Goal: Information Seeking & Learning: Understand process/instructions

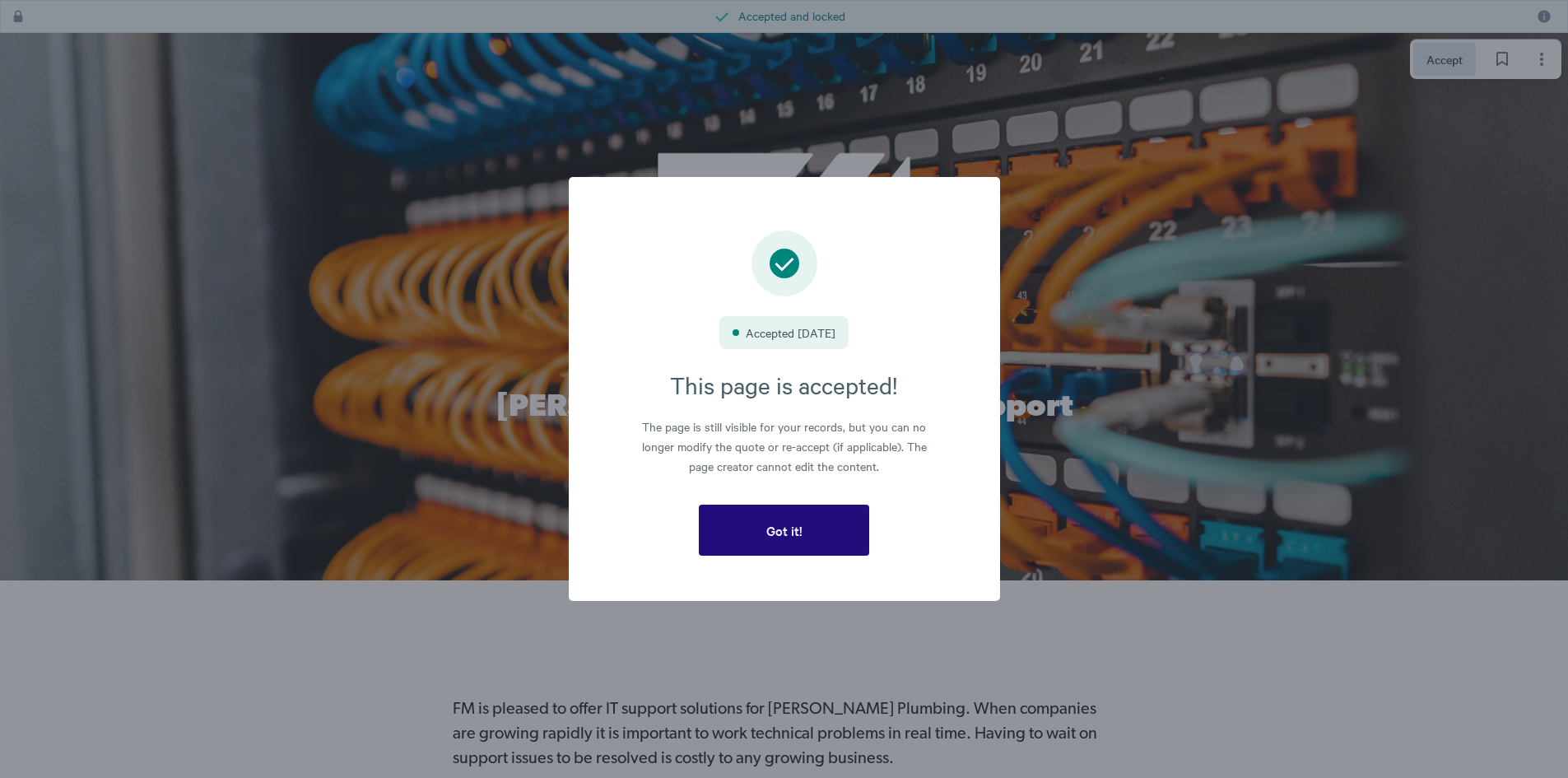
click at [796, 531] on span "Got it!" at bounding box center [784, 531] width 36 height 15
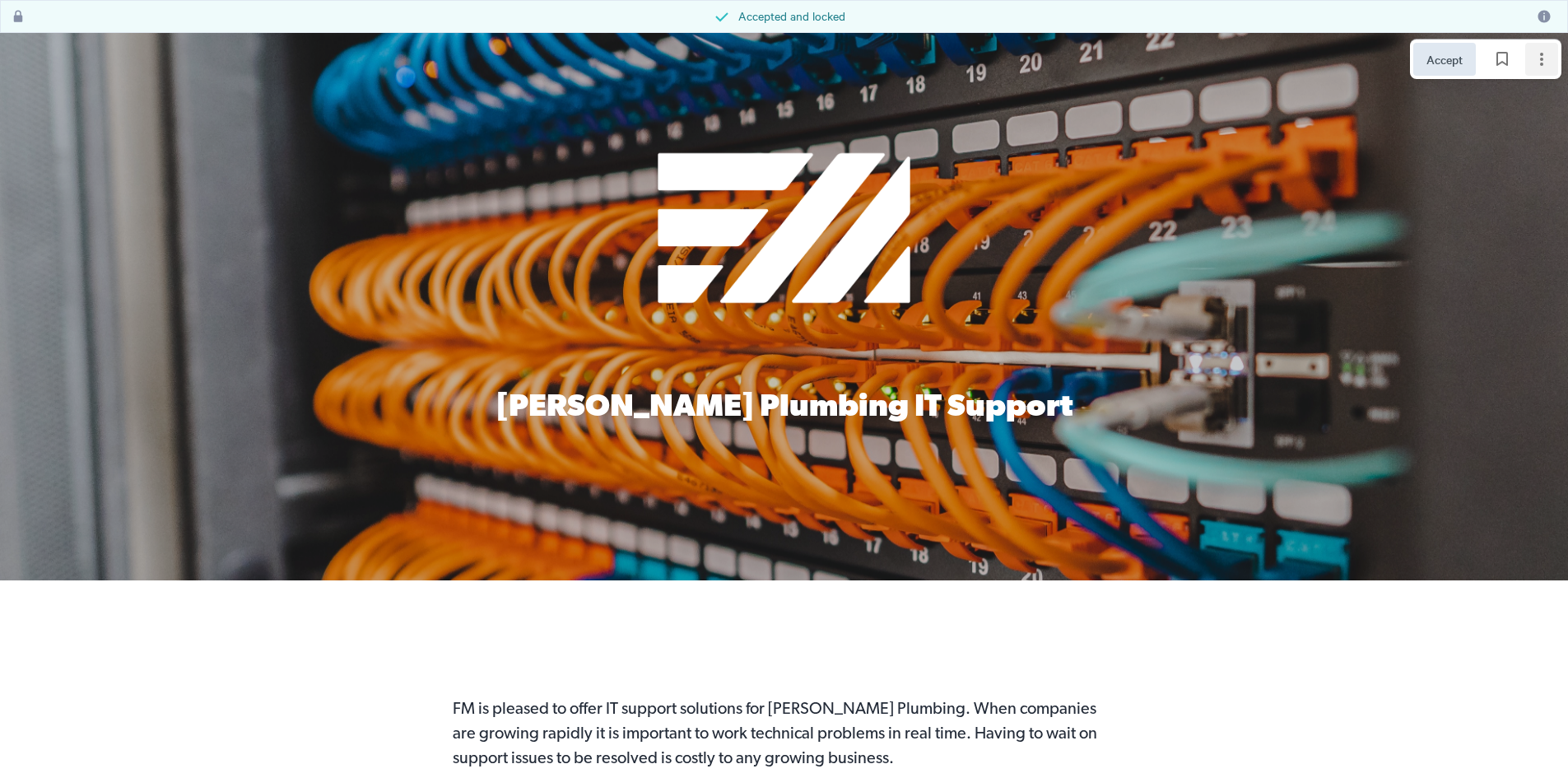
click at [1539, 61] on icon "Page options" at bounding box center [1542, 60] width 20 height 20
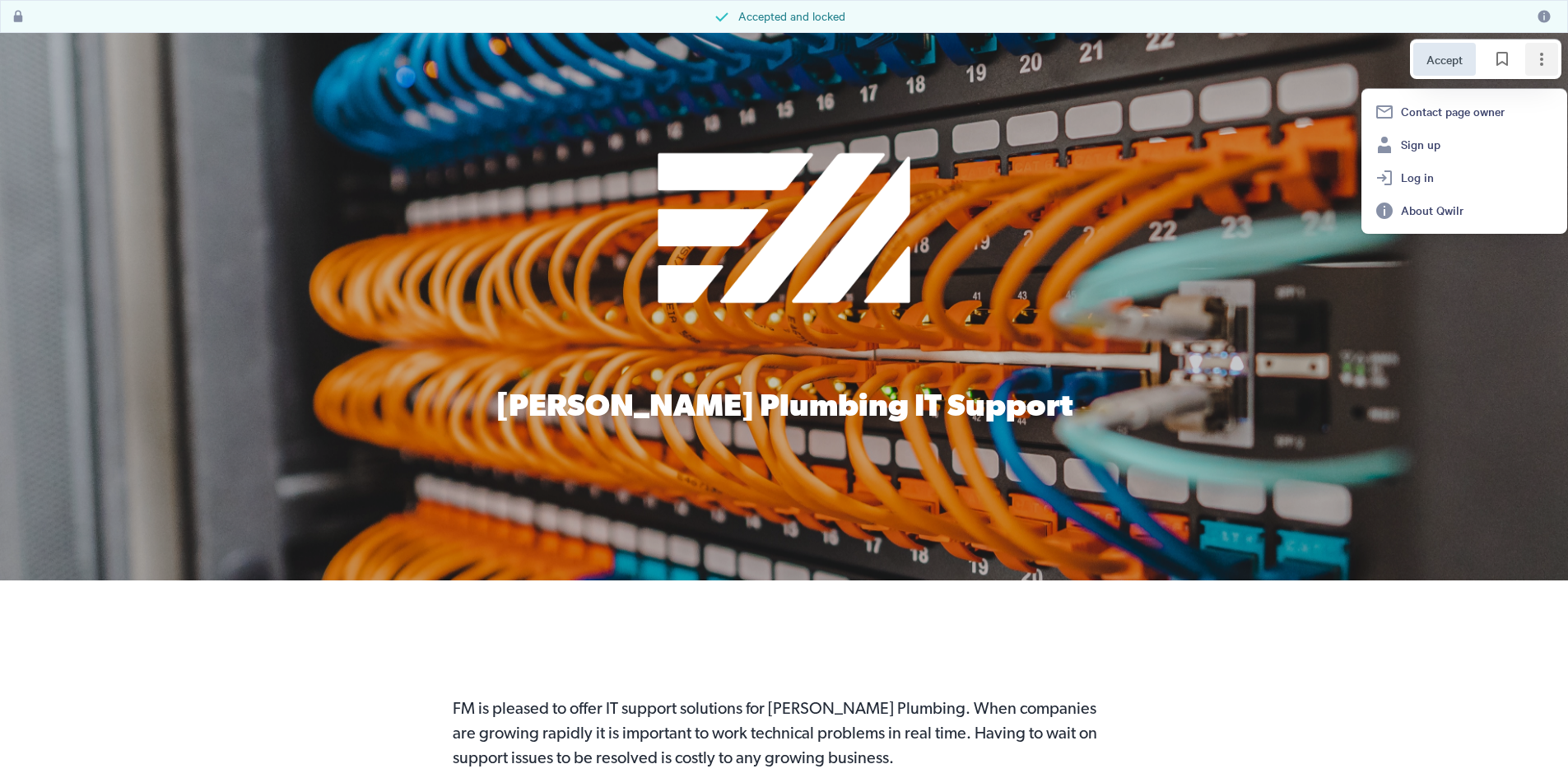
click at [1280, 351] on div at bounding box center [784, 306] width 1568 height 548
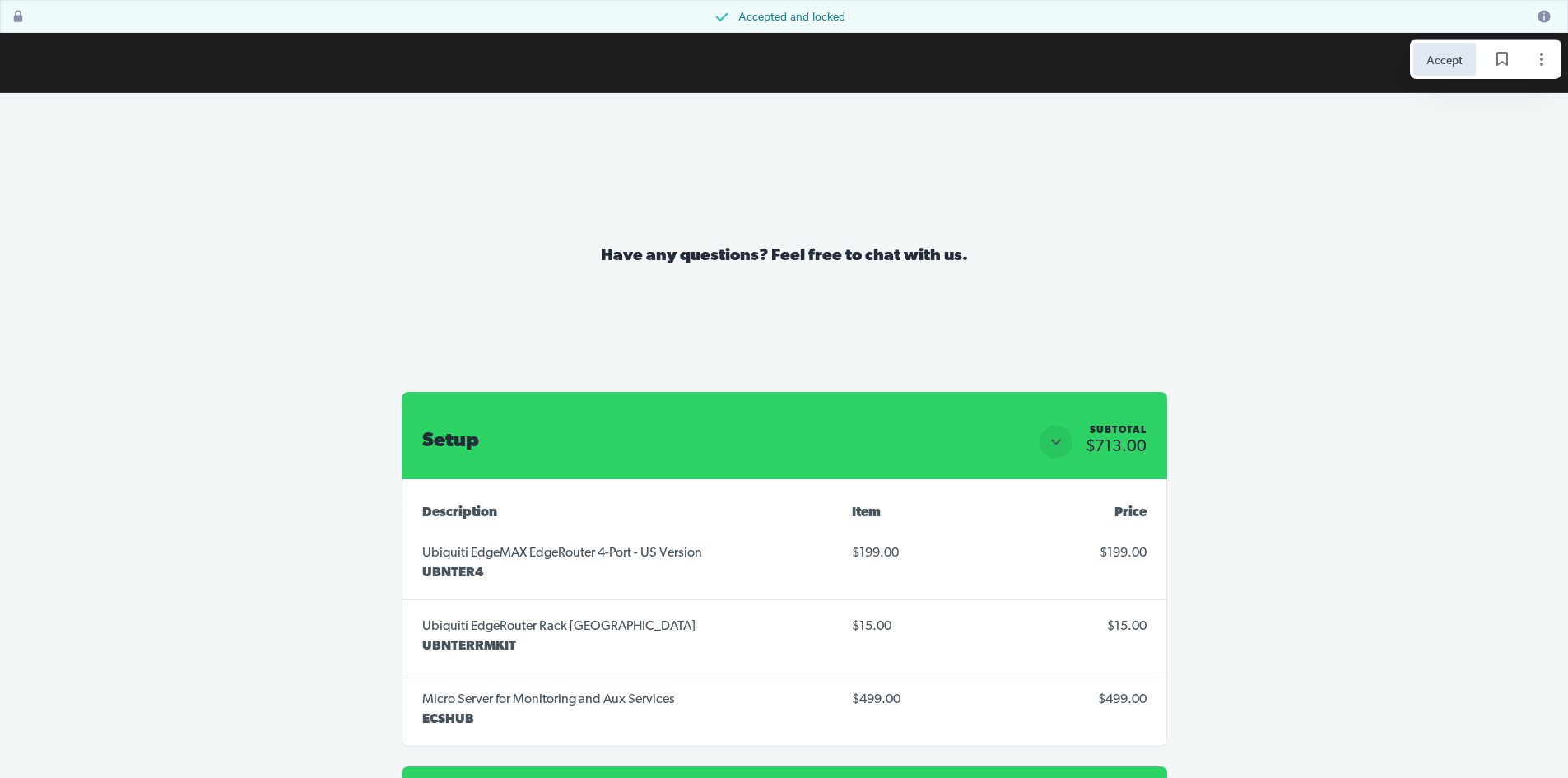
scroll to position [6003, 0]
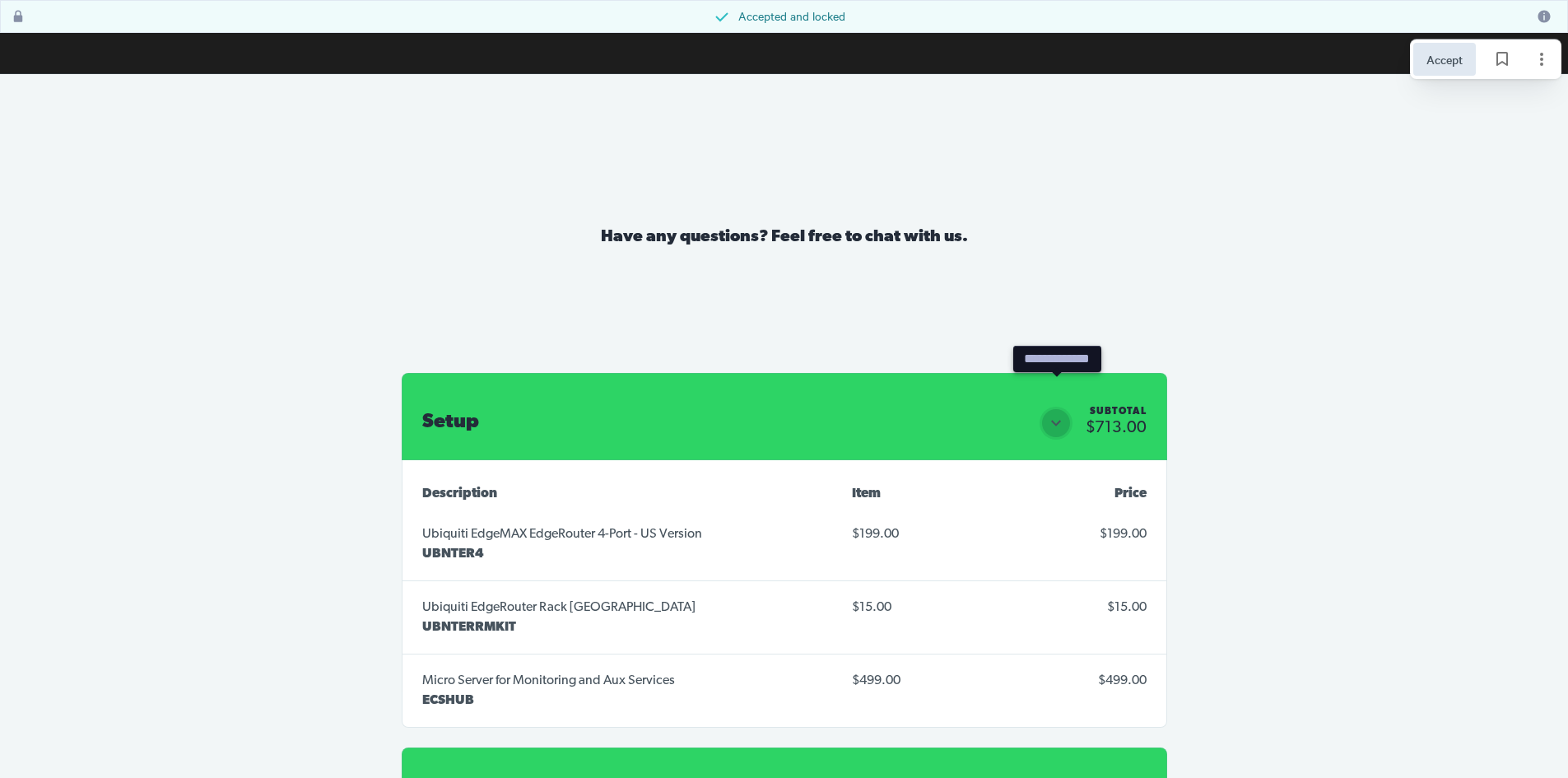
click at [1065, 414] on icon "Close section" at bounding box center [1057, 424] width 20 height 20
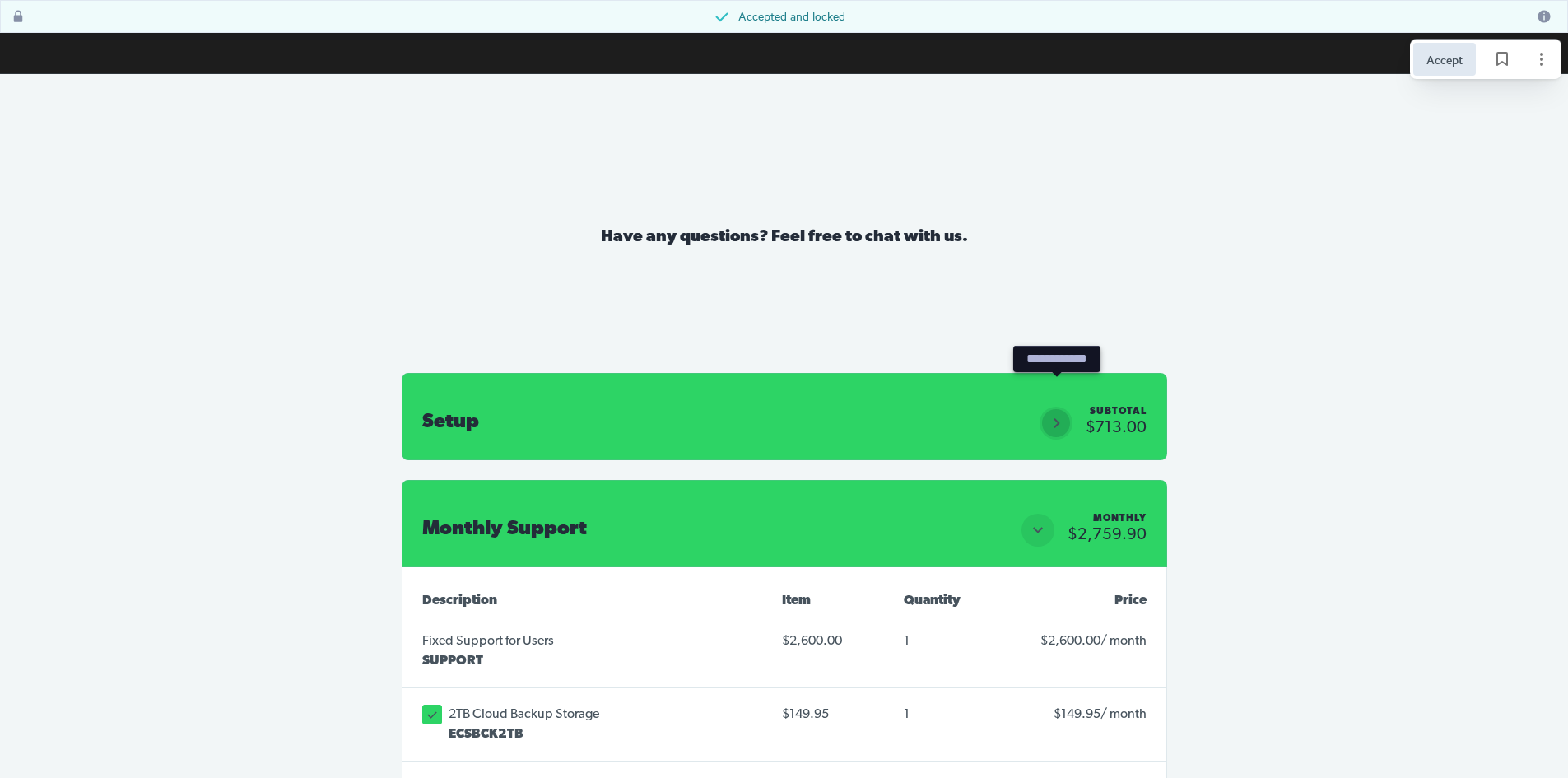
click at [1065, 414] on icon "Open section" at bounding box center [1057, 424] width 20 height 20
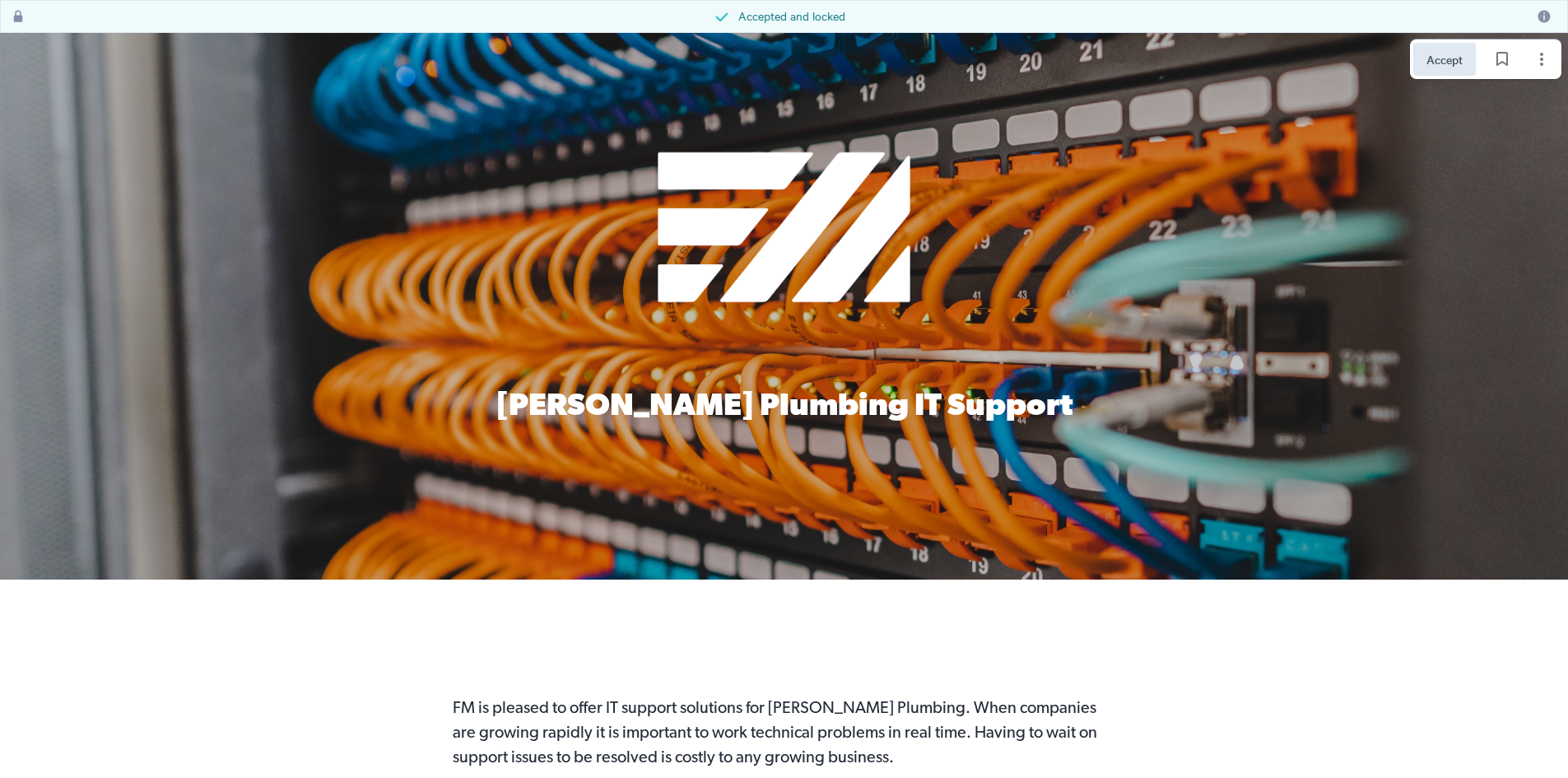
scroll to position [0, 0]
click at [1539, 61] on icon "Page options" at bounding box center [1542, 60] width 20 height 20
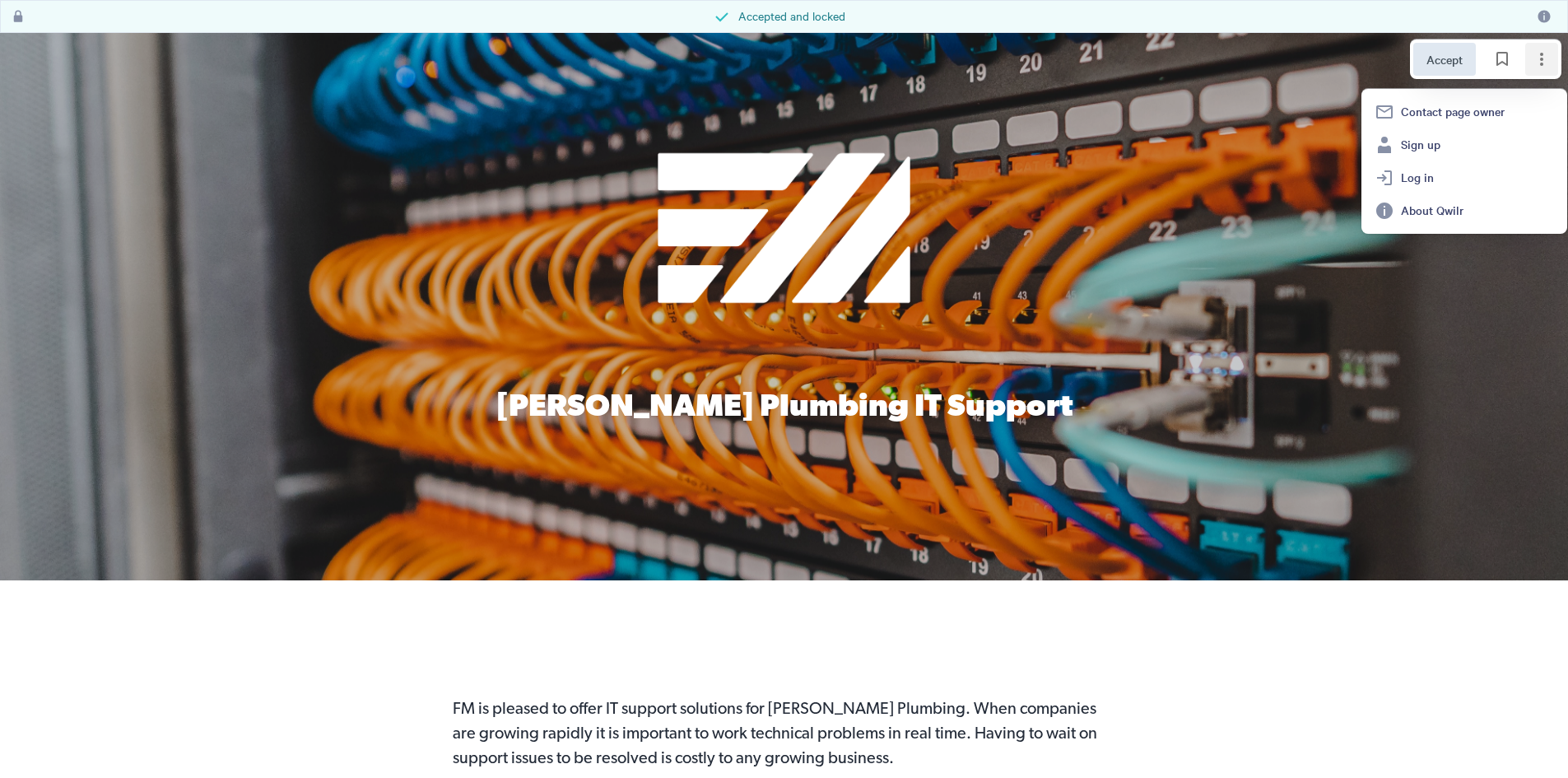
click at [1262, 503] on div at bounding box center [784, 306] width 1568 height 548
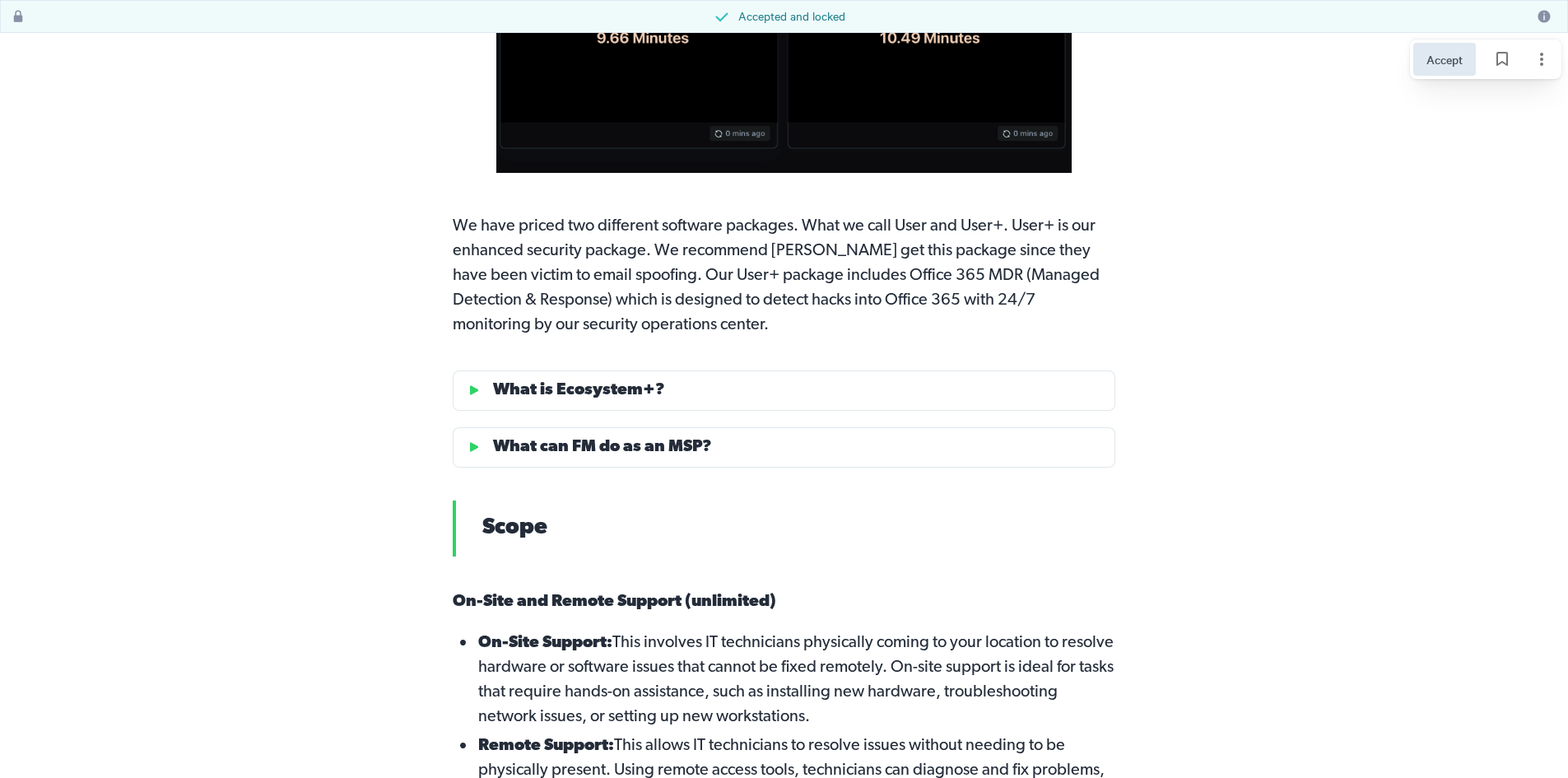
scroll to position [988, 0]
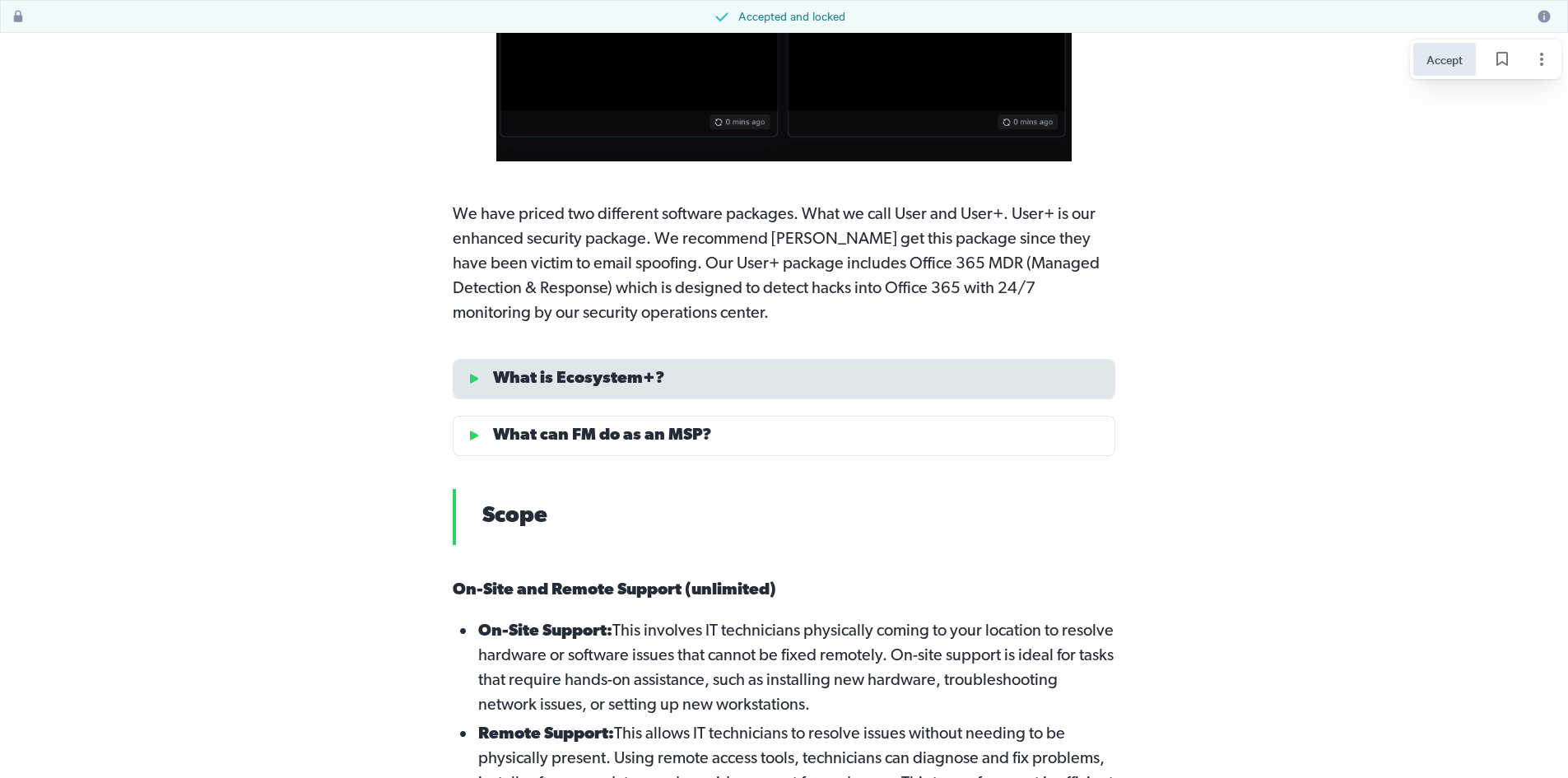
click at [481, 384] on div at bounding box center [473, 378] width 26 height 26
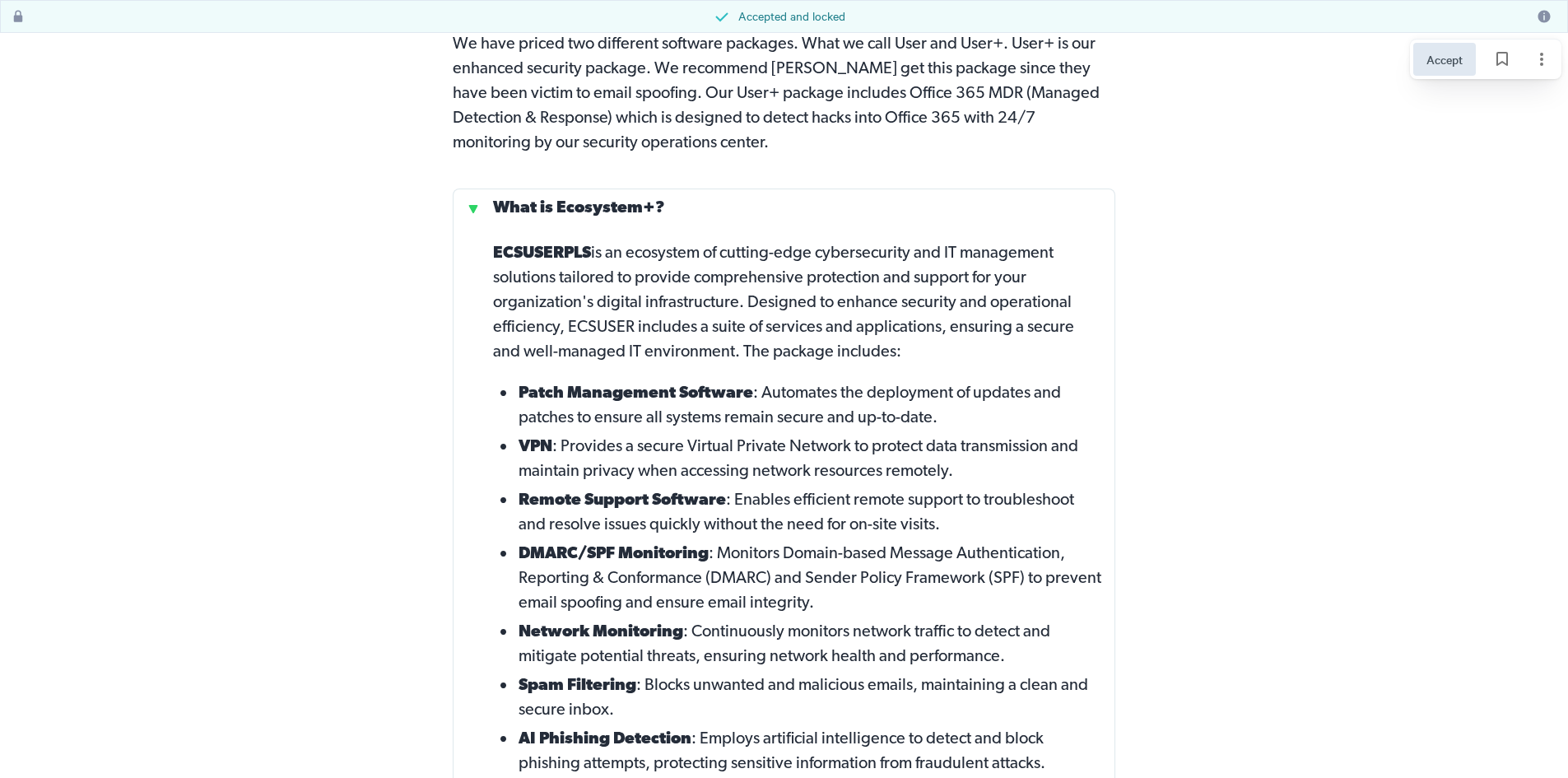
scroll to position [1071, 0]
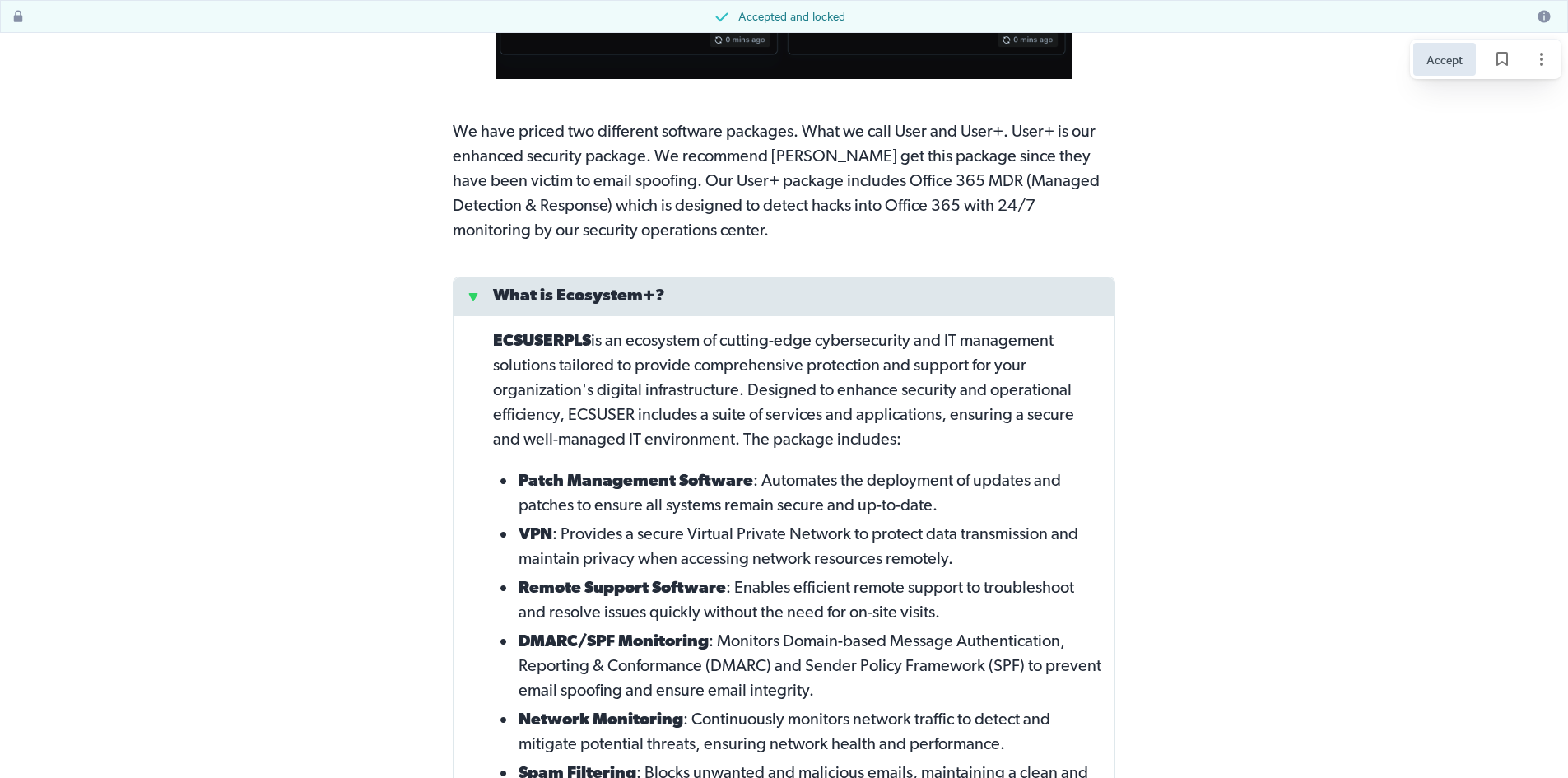
click at [474, 300] on div at bounding box center [473, 296] width 26 height 26
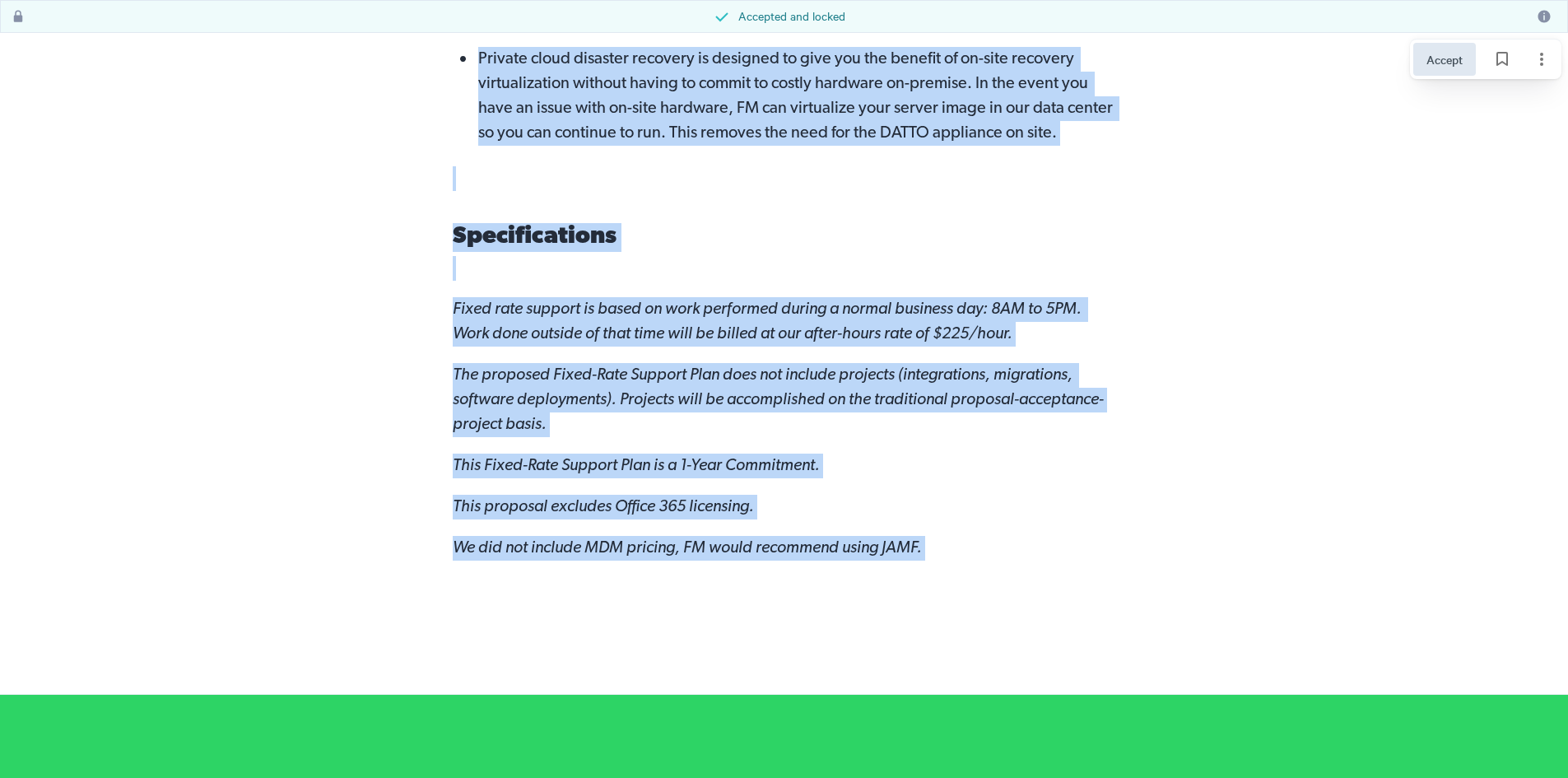
scroll to position [3197, 0]
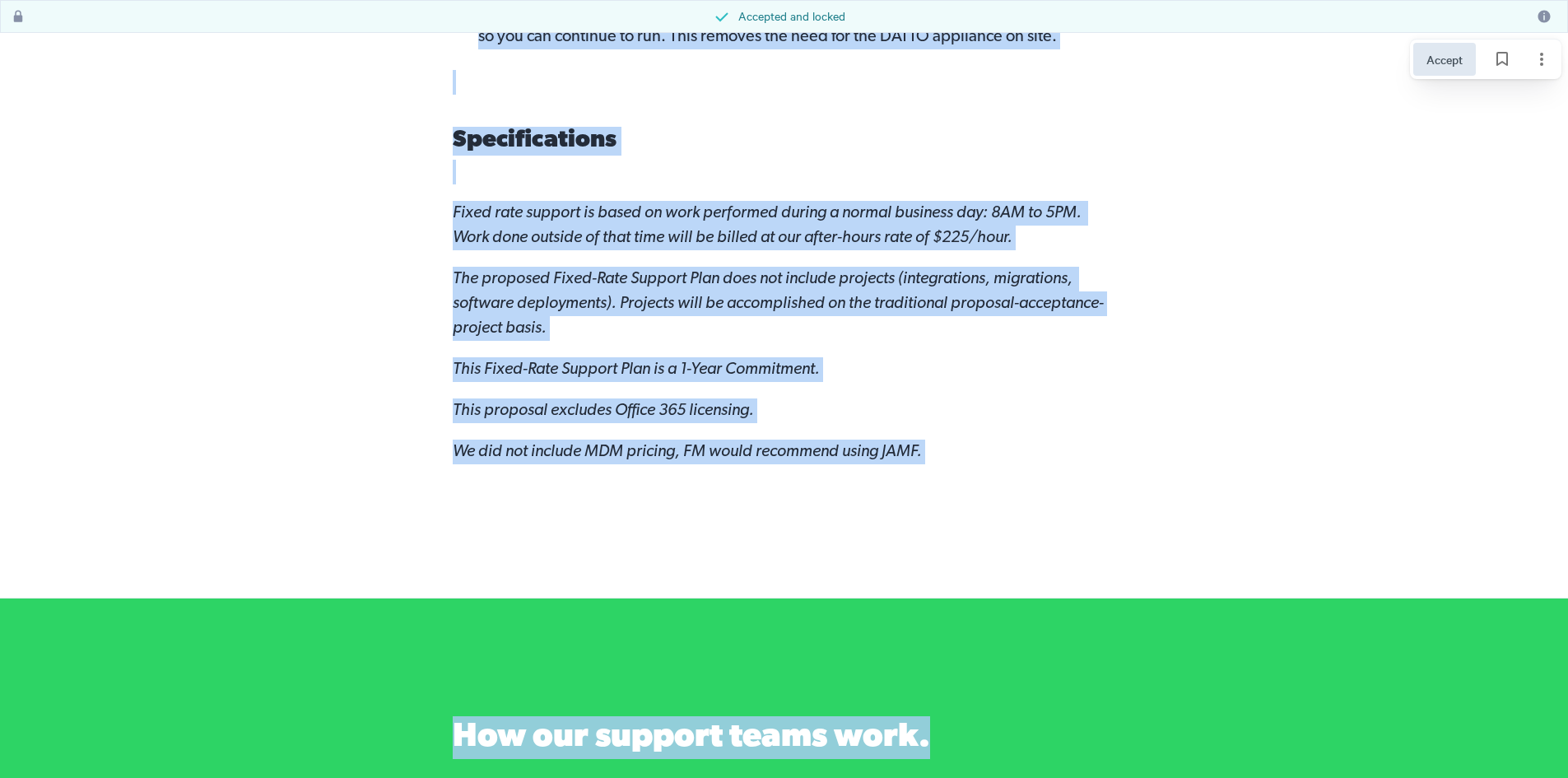
drag, startPoint x: 452, startPoint y: 49, endPoint x: 965, endPoint y: 441, distance: 645.6
copy div "FM is pleased to offer IT support solutions for [PERSON_NAME] Plumbing. When co…"
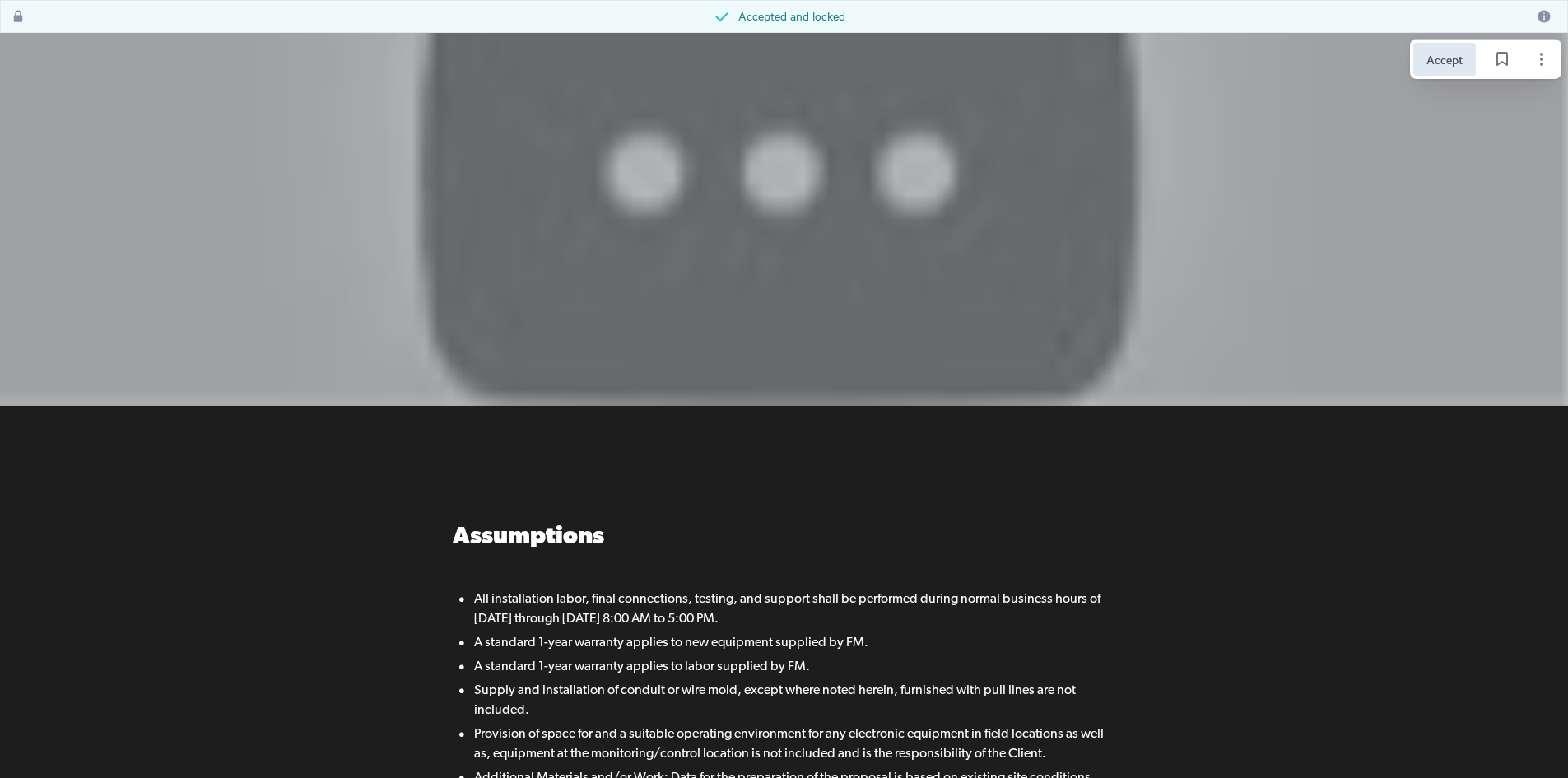
scroll to position [4845, 0]
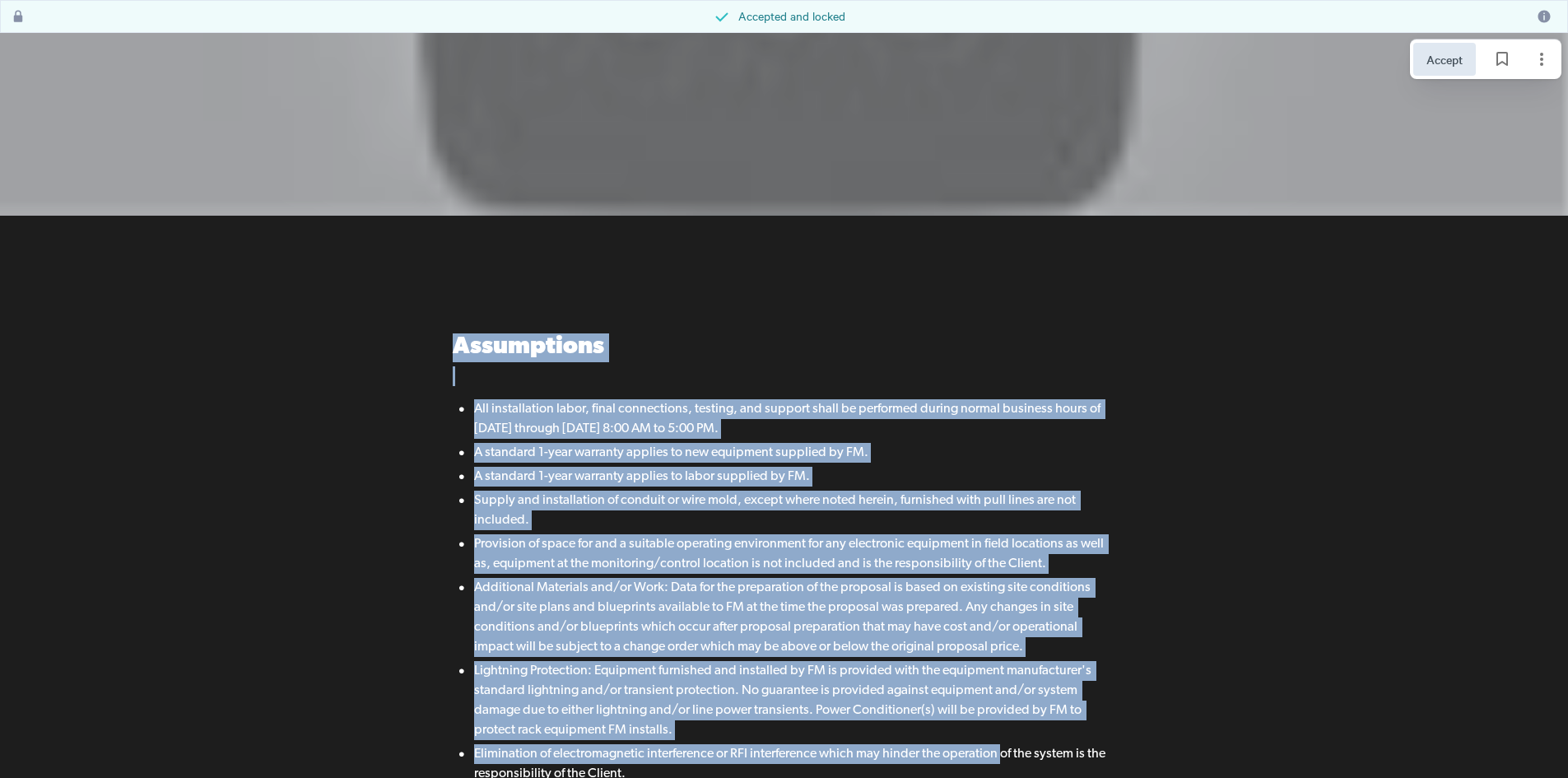
drag, startPoint x: 441, startPoint y: 312, endPoint x: 1003, endPoint y: 738, distance: 705.2
click at [1003, 738] on div "Assumptions All installation labor, final connections, testing, and support sha…" at bounding box center [784, 724] width 704 height 781
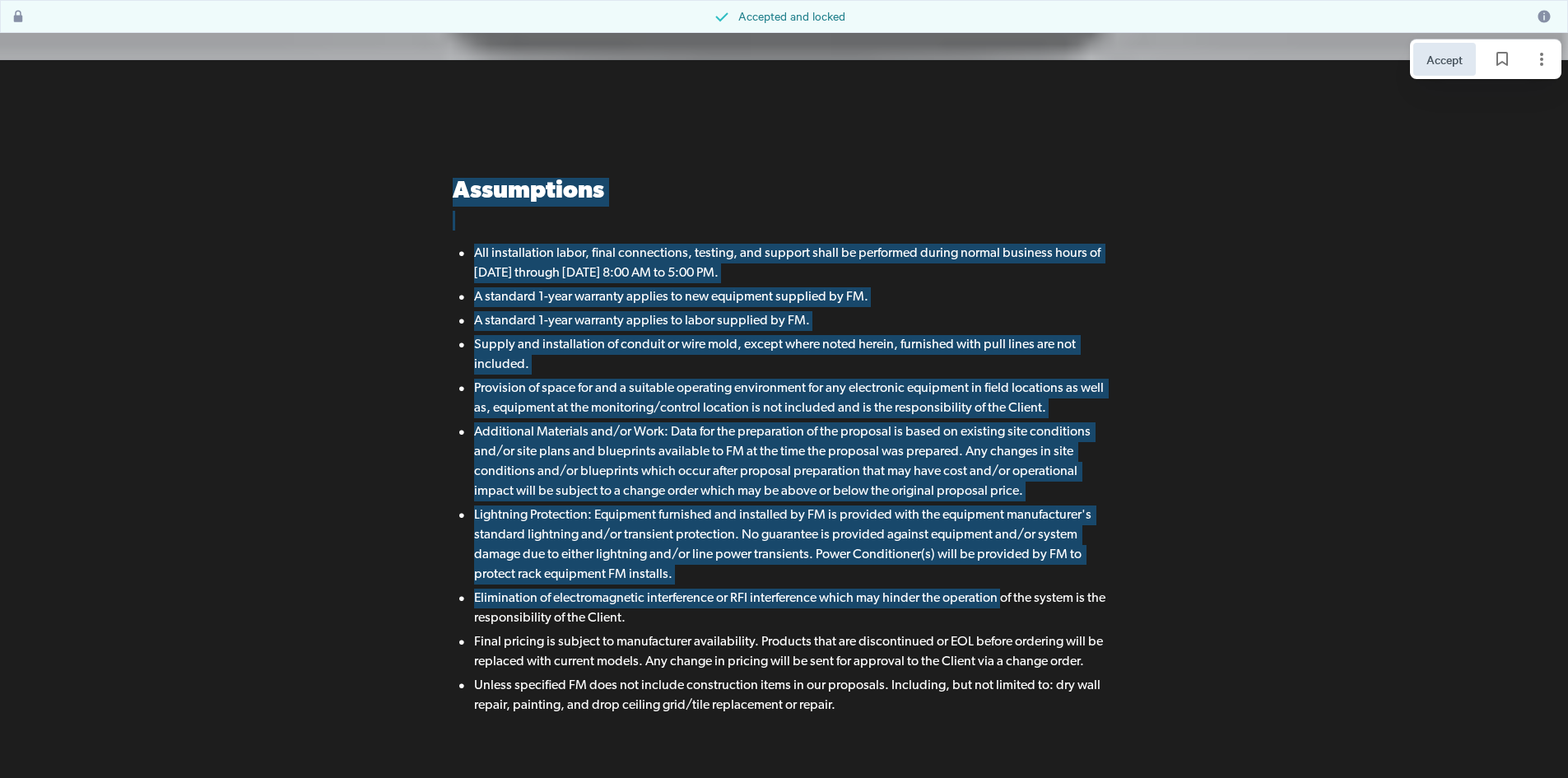
scroll to position [5009, 0]
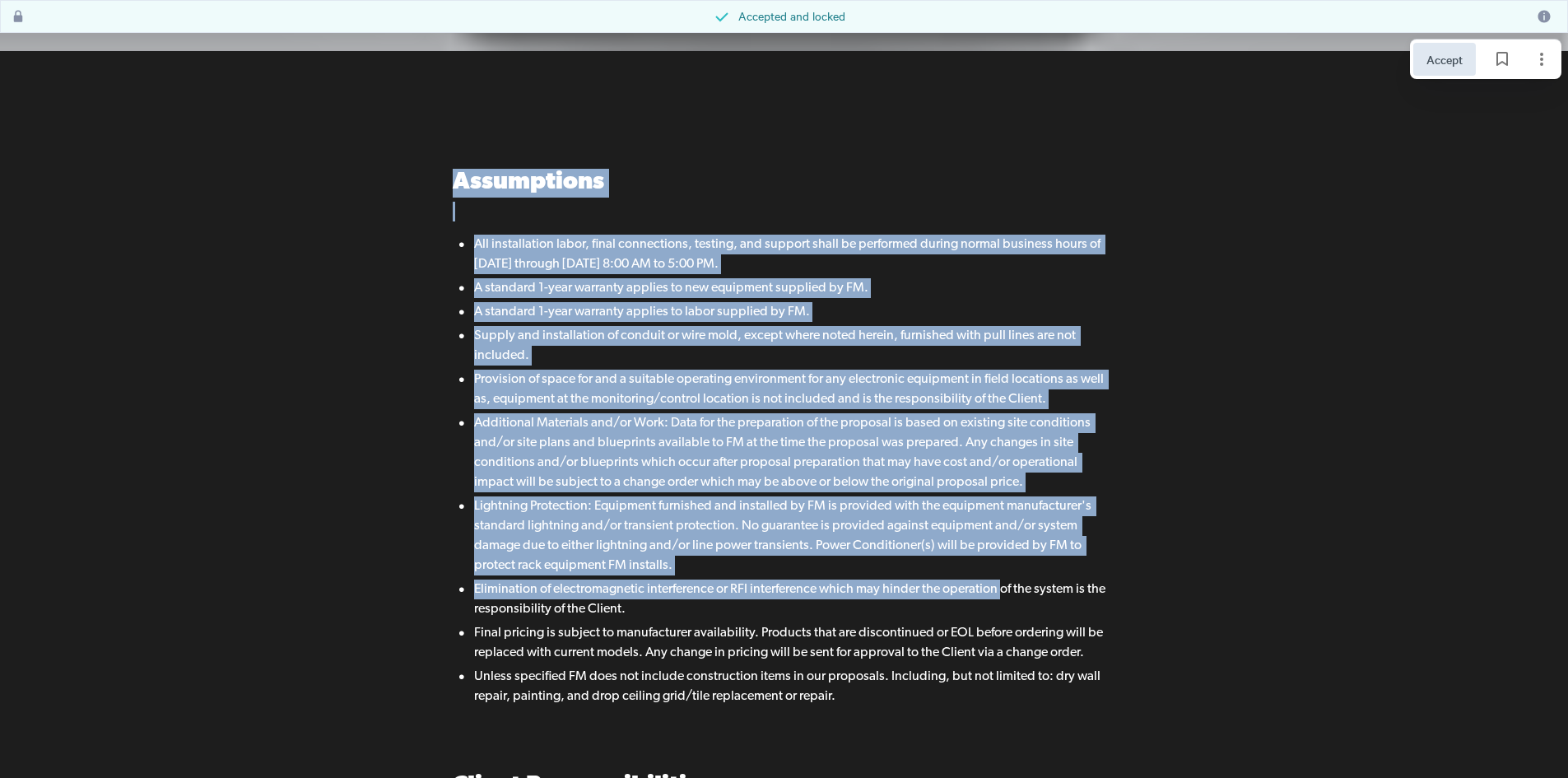
click at [584, 382] on span "Provision of space for and a suitable operating environment for any electronic …" at bounding box center [795, 389] width 641 height 40
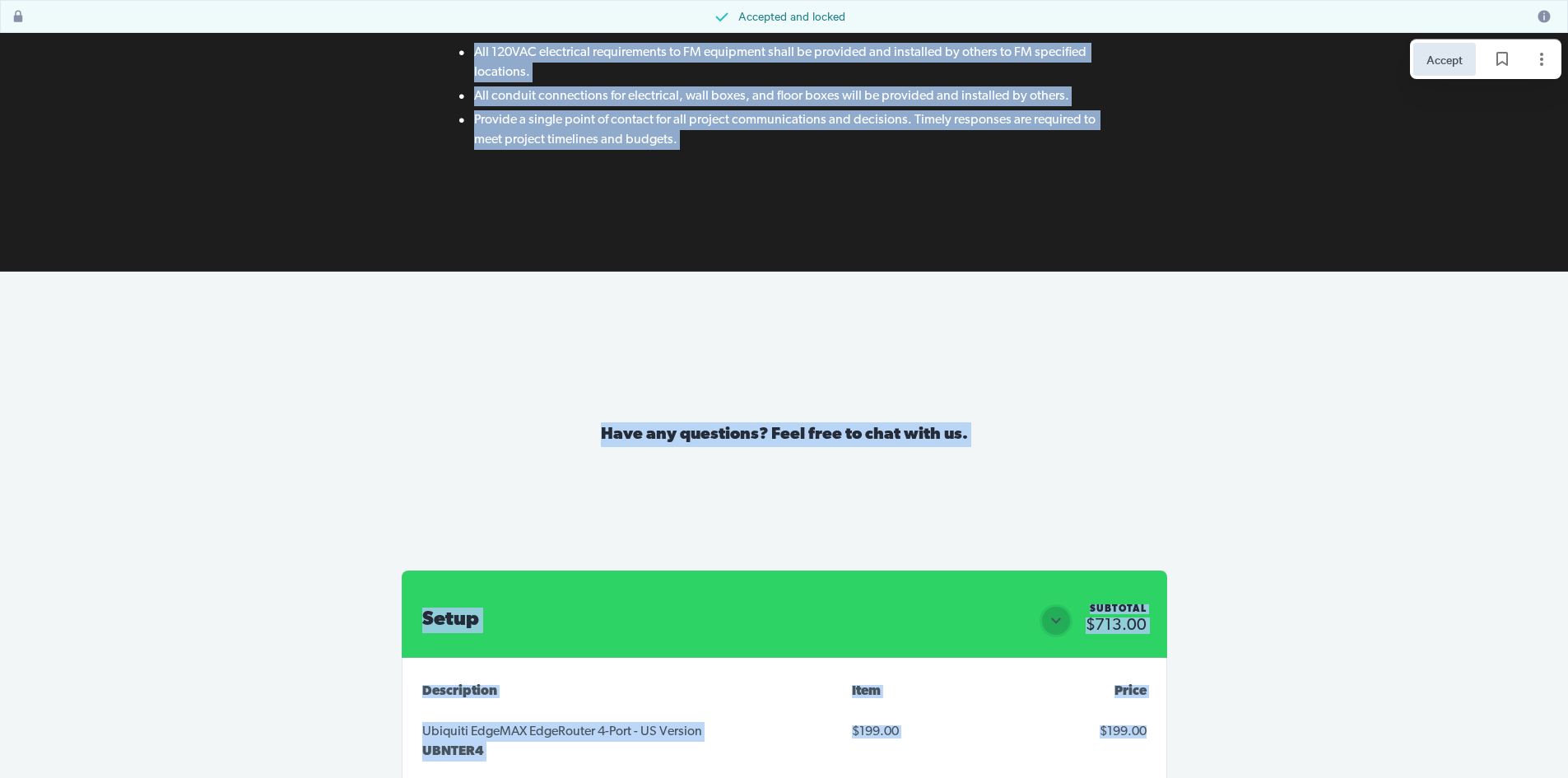
scroll to position [5811, 0]
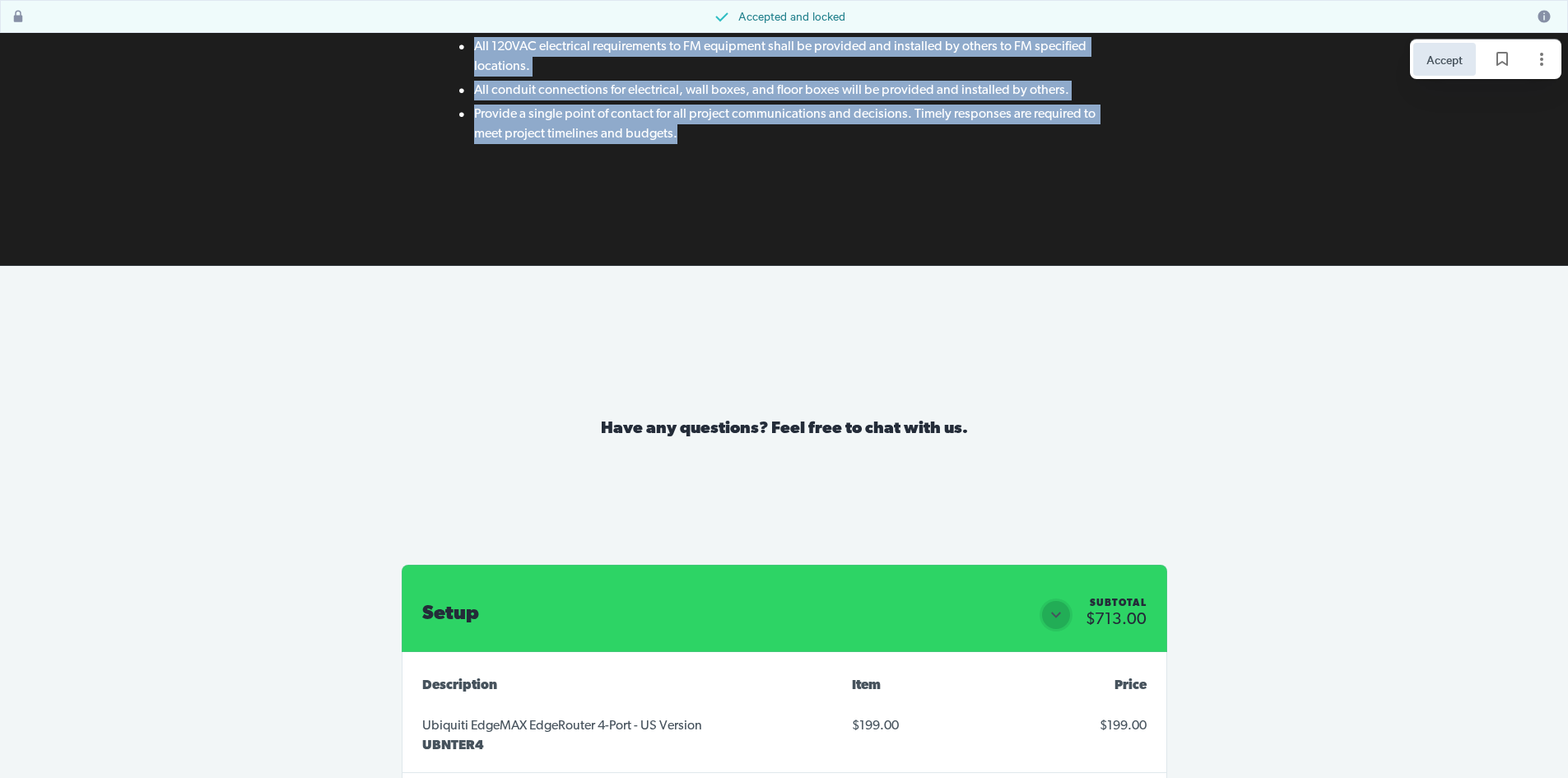
drag, startPoint x: 457, startPoint y: 153, endPoint x: 756, endPoint y: 112, distance: 301.8
copy div "Assumptions All installation labor, final connections, testing, and support sha…"
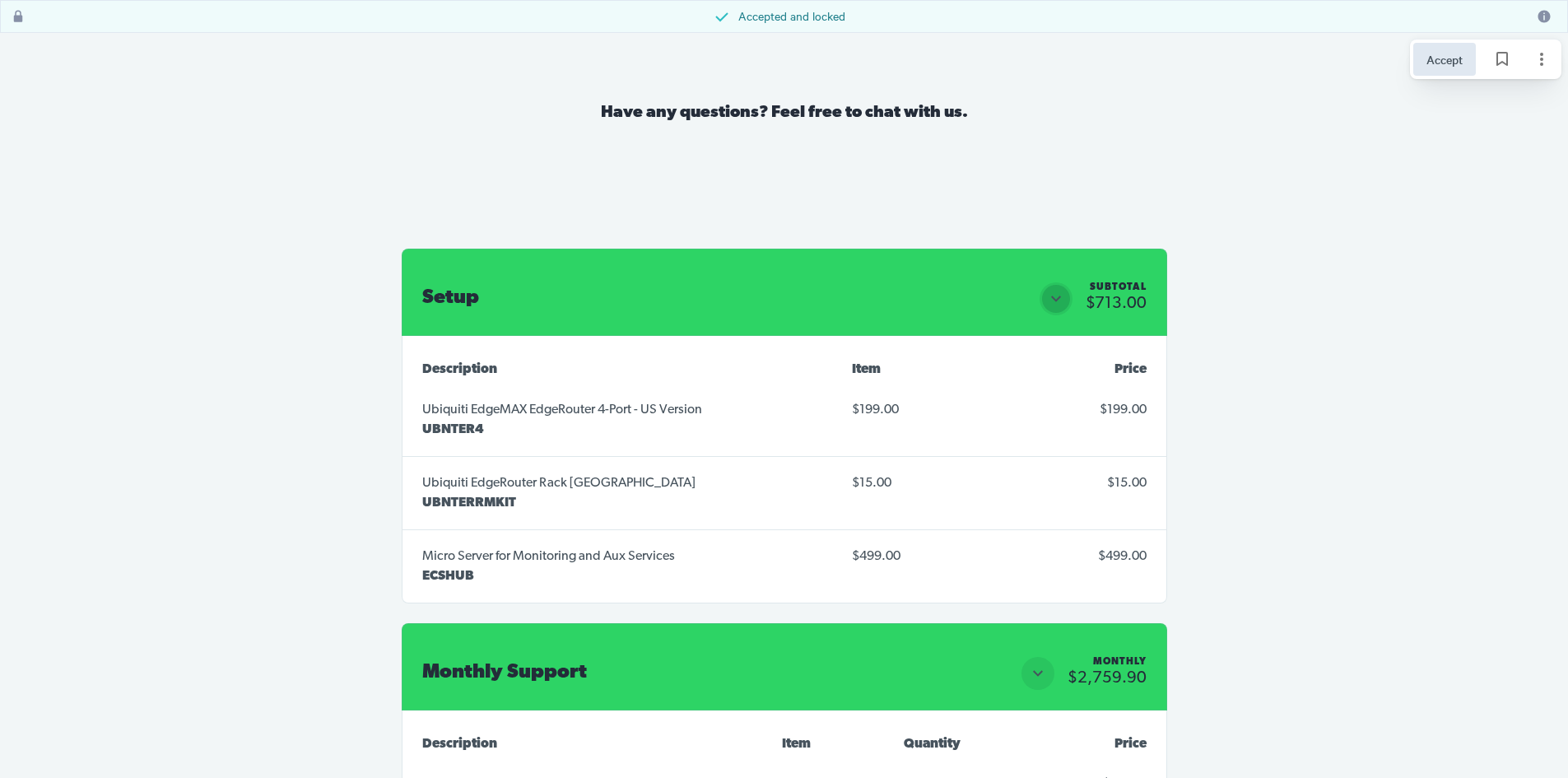
scroll to position [6141, 0]
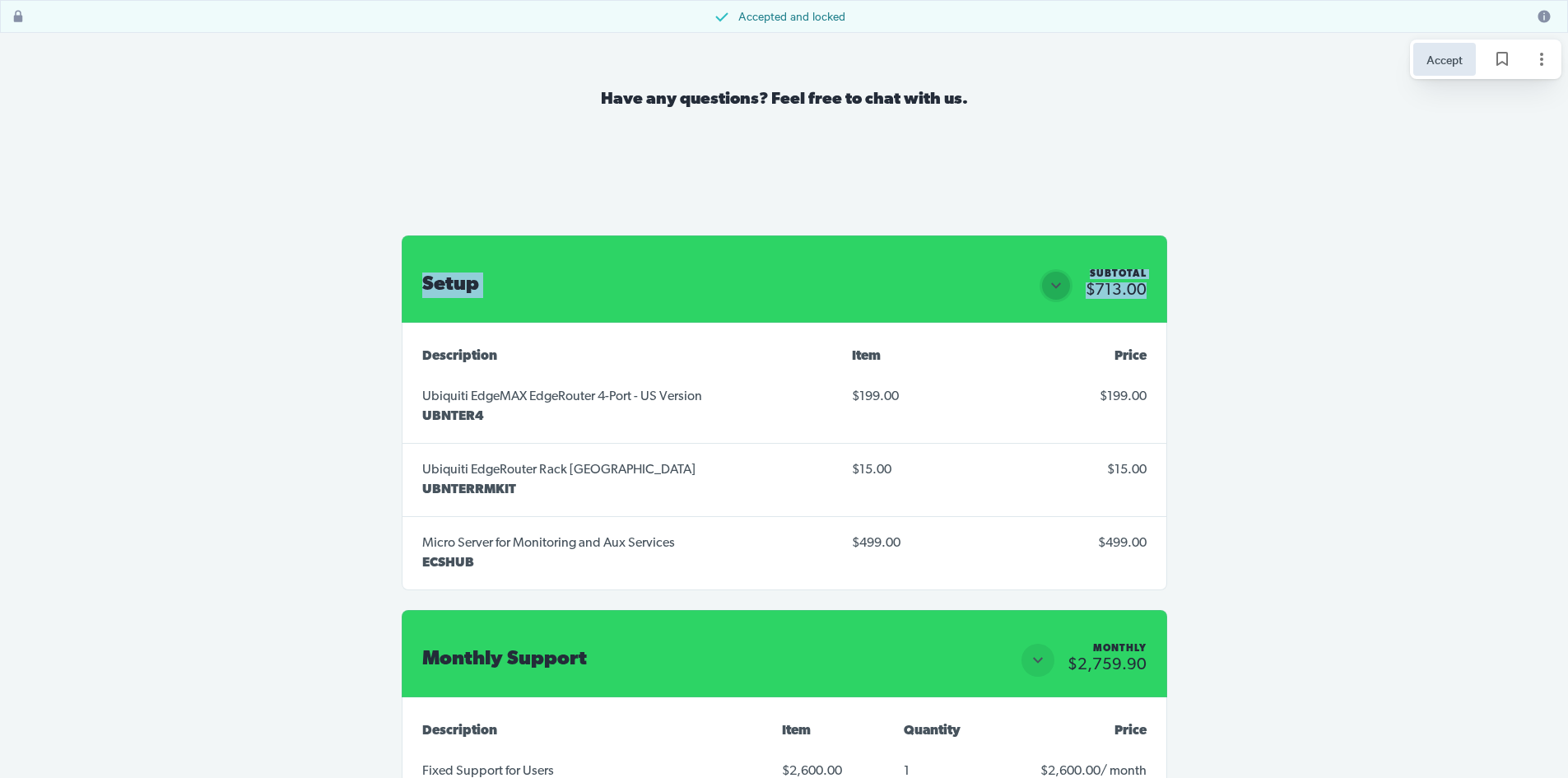
drag, startPoint x: 393, startPoint y: 160, endPoint x: 1316, endPoint y: 431, distance: 962.0
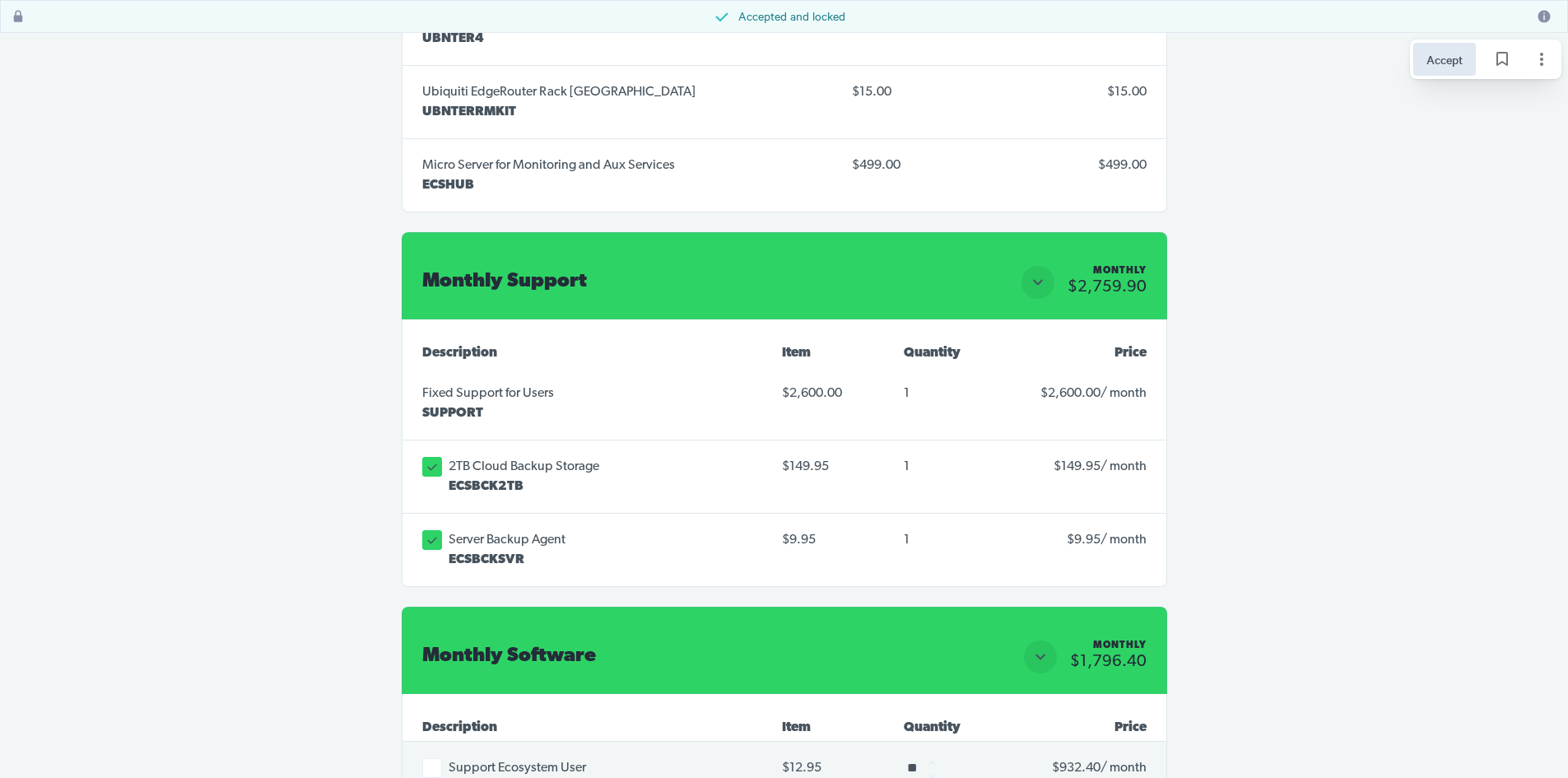
scroll to position [6552, 0]
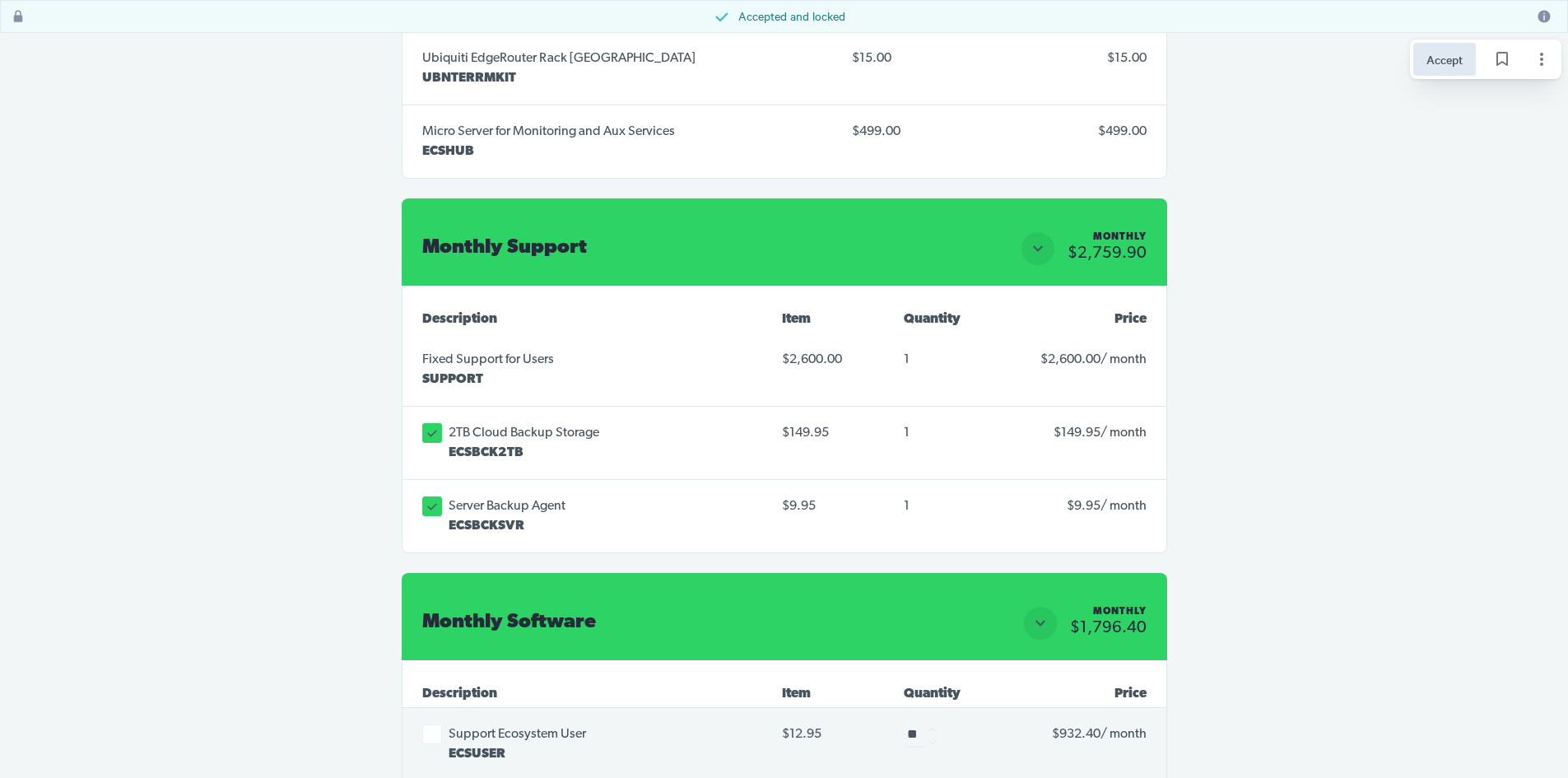
click at [604, 299] on table "Description Item Quantity Price Fixed Support for Users SUPPORT $2,600.00 1 $2,…" at bounding box center [784, 426] width 764 height 254
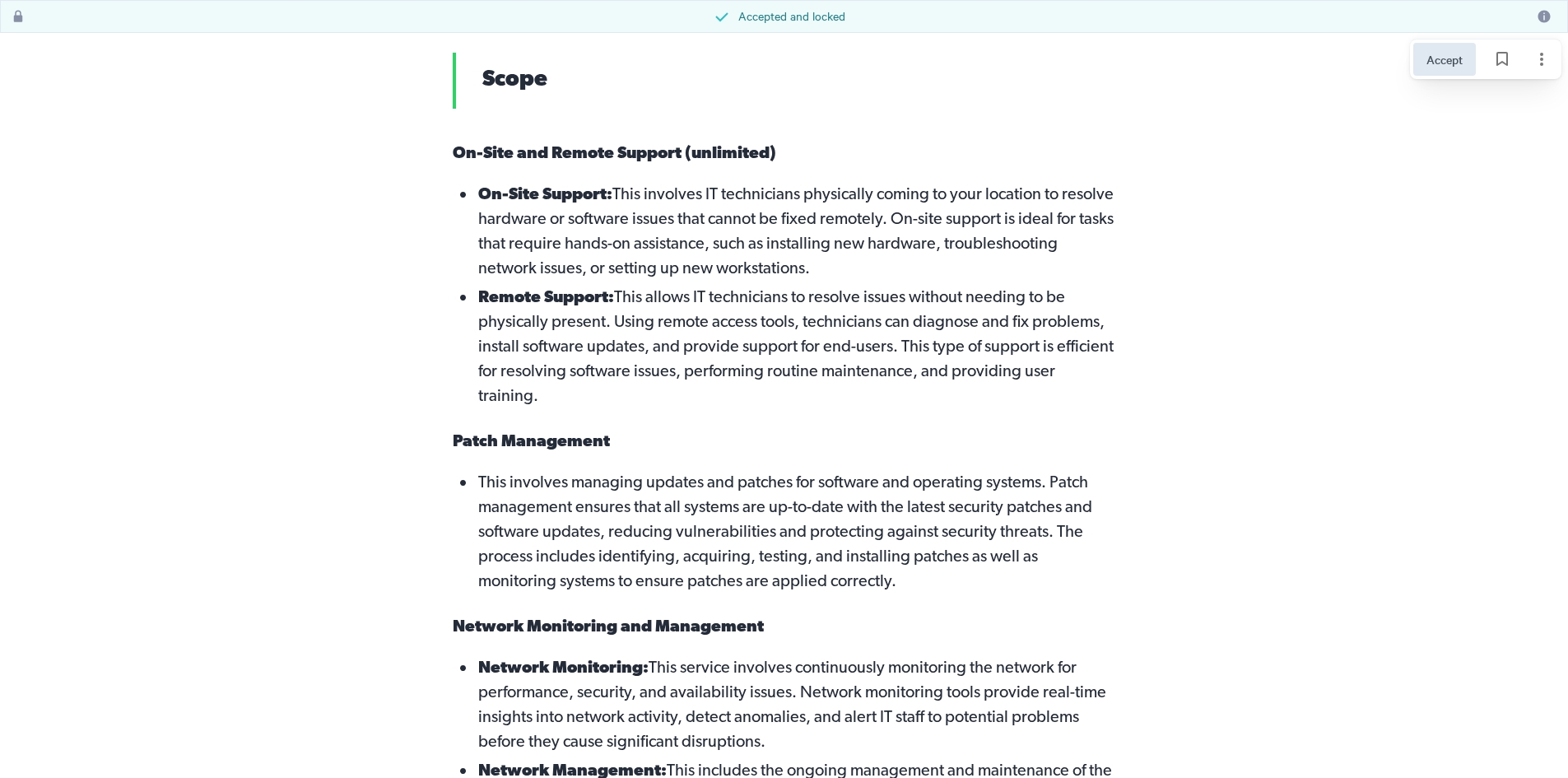
scroll to position [1117, 0]
